Goal: Information Seeking & Learning: Learn about a topic

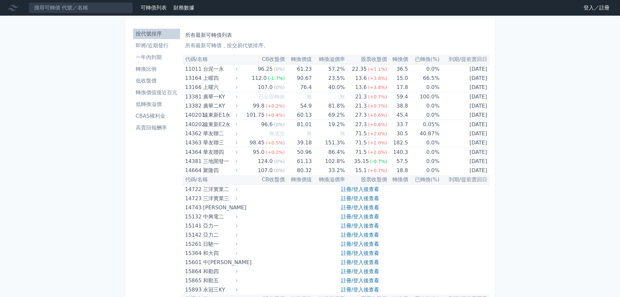
click at [593, 11] on link "登入／註冊" at bounding box center [596, 8] width 36 height 10
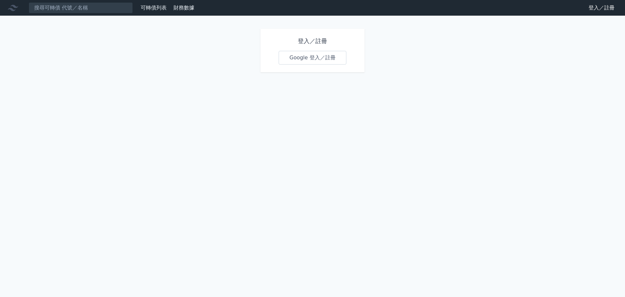
click at [298, 61] on link "Google 登入／註冊" at bounding box center [313, 58] width 68 height 14
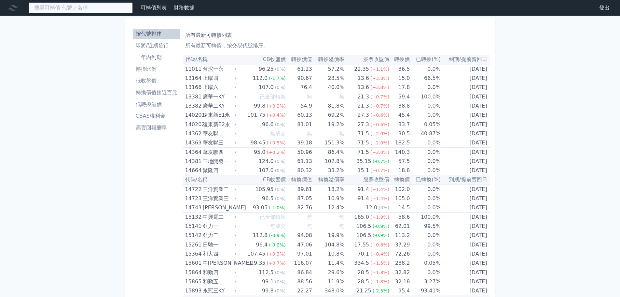
click at [98, 8] on input at bounding box center [81, 7] width 104 height 11
type input "84113"
click at [104, 6] on input "84113" at bounding box center [81, 7] width 104 height 11
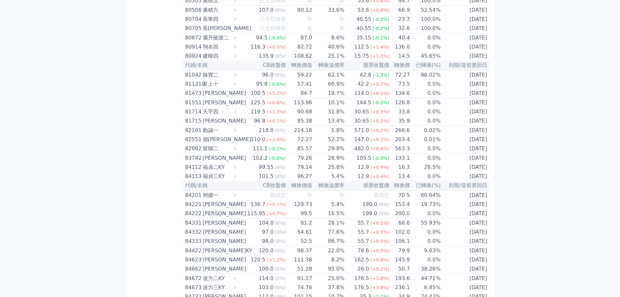
scroll to position [3592, 0]
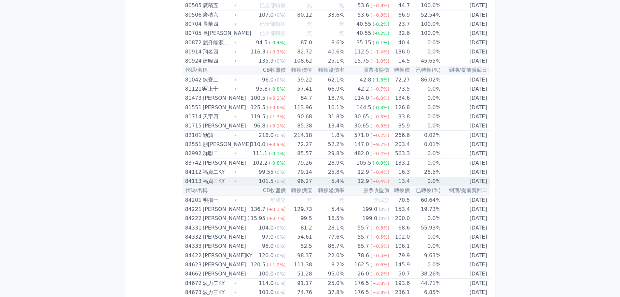
click at [212, 181] on div "福貞三KY" at bounding box center [219, 180] width 32 height 9
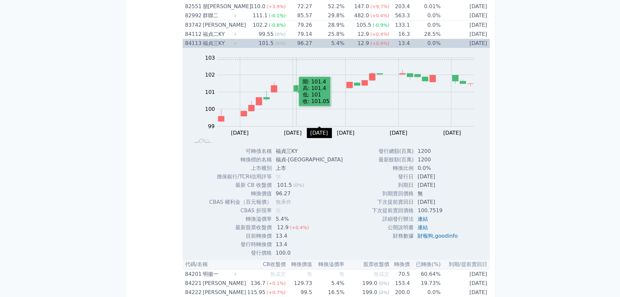
scroll to position [3657, 0]
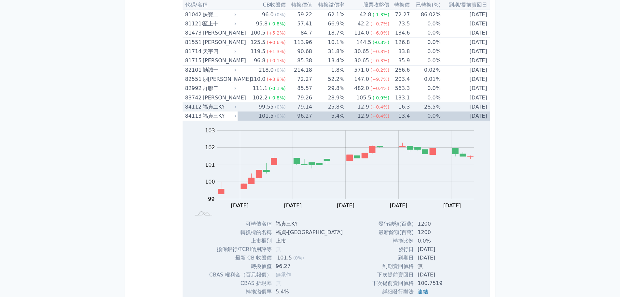
click at [219, 106] on div "福貞二KY" at bounding box center [219, 106] width 32 height 9
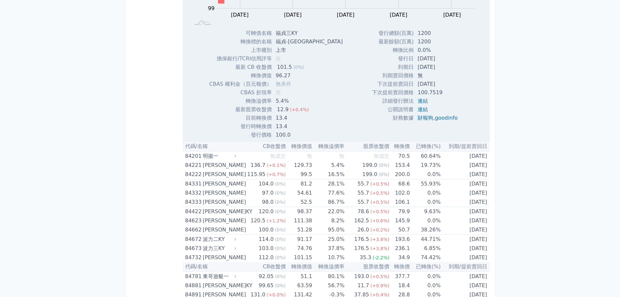
scroll to position [4238, 0]
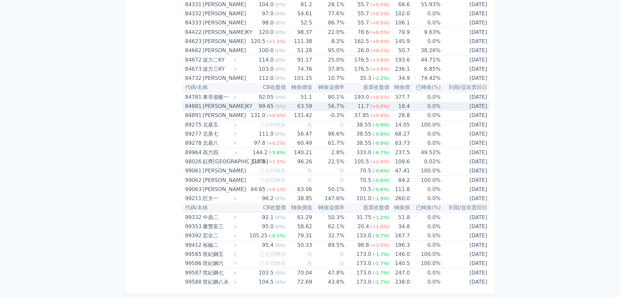
click at [210, 108] on div "[PERSON_NAME]KY" at bounding box center [219, 106] width 32 height 9
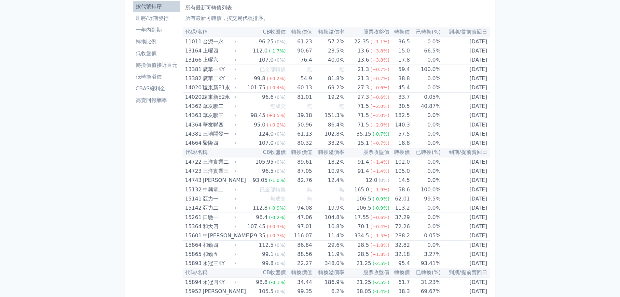
scroll to position [0, 0]
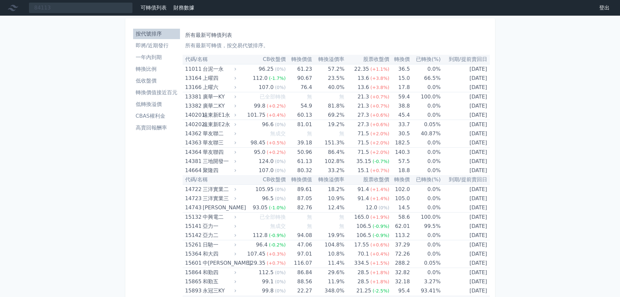
click at [142, 46] on li "即將/近期發行" at bounding box center [156, 46] width 47 height 8
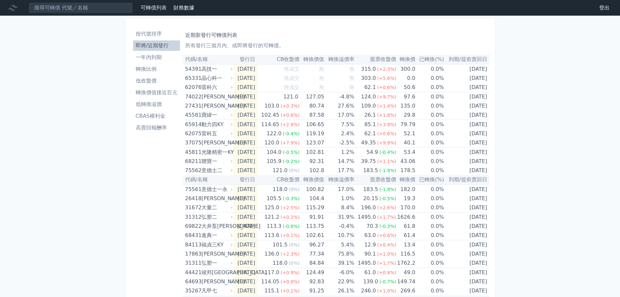
click at [144, 58] on li "一年內到期" at bounding box center [156, 57] width 47 height 8
click at [157, 55] on li "一年內到期" at bounding box center [156, 57] width 47 height 8
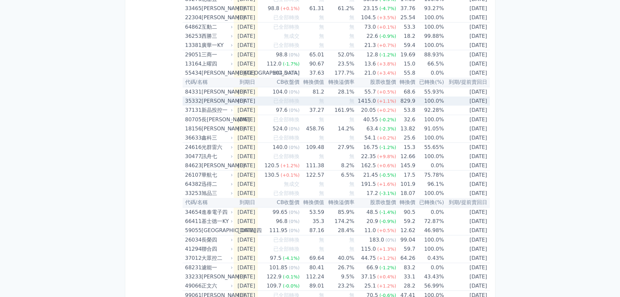
scroll to position [651, 0]
